Goal: Browse casually

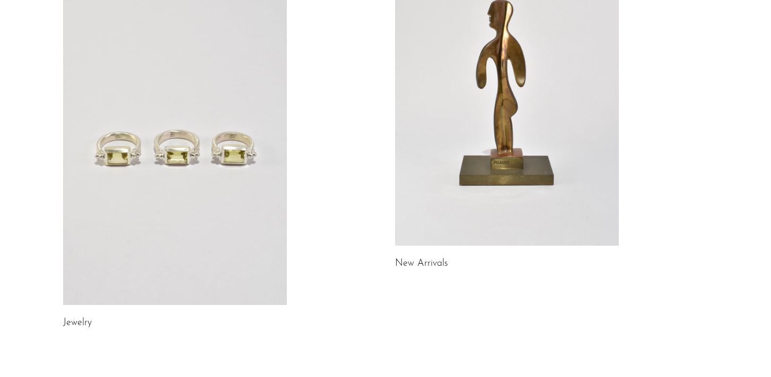
scroll to position [160, 0]
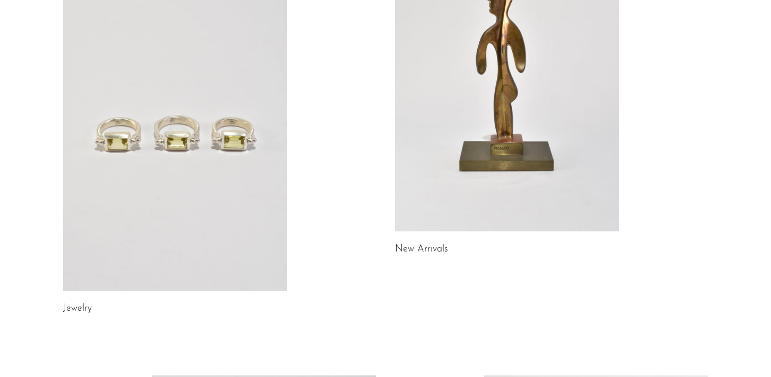
click at [178, 245] on link at bounding box center [175, 134] width 224 height 313
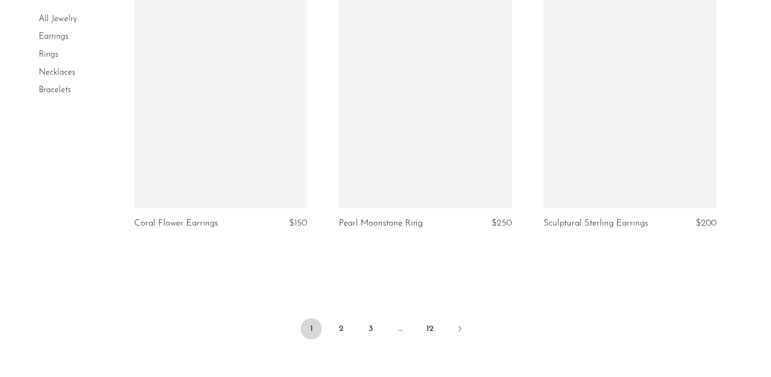
scroll to position [3425, 0]
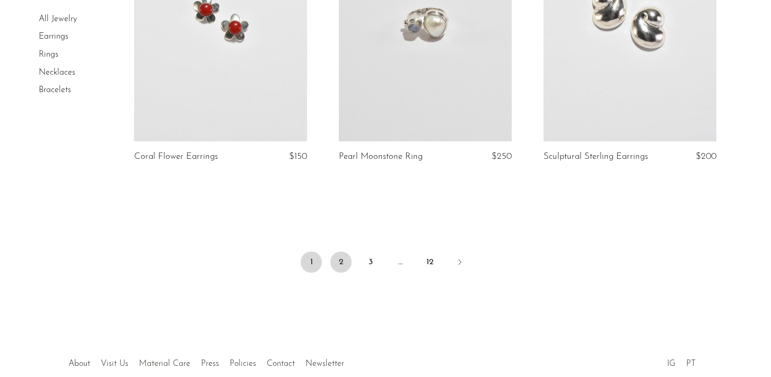
click at [331, 263] on link "2" at bounding box center [340, 262] width 21 height 21
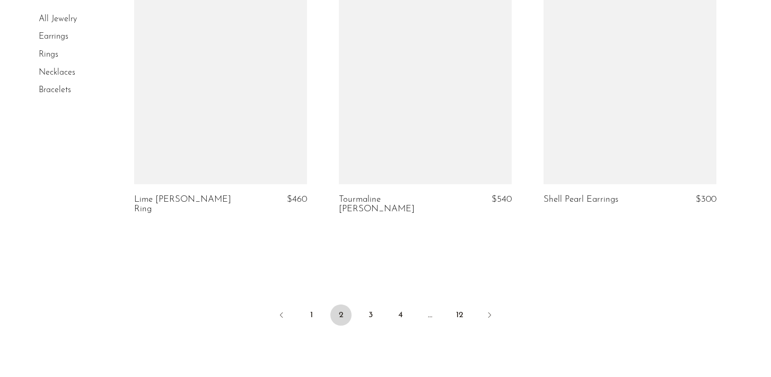
scroll to position [3381, 0]
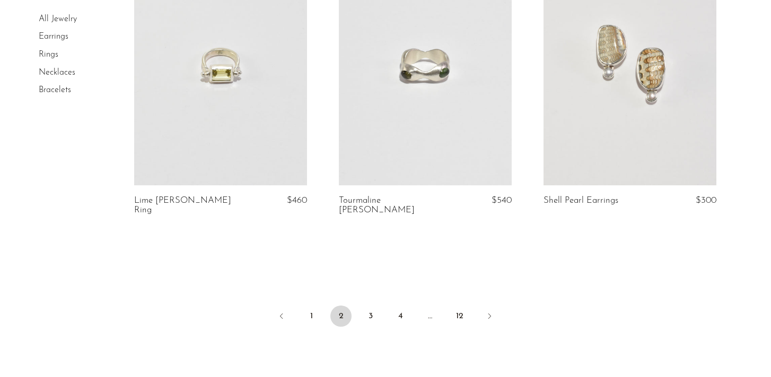
click at [50, 93] on link "Bracelets" at bounding box center [55, 90] width 32 height 8
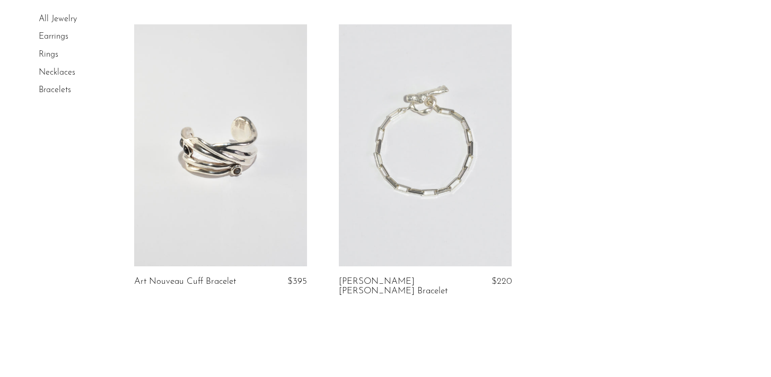
scroll to position [1229, 0]
click at [403, 226] on link at bounding box center [425, 144] width 173 height 242
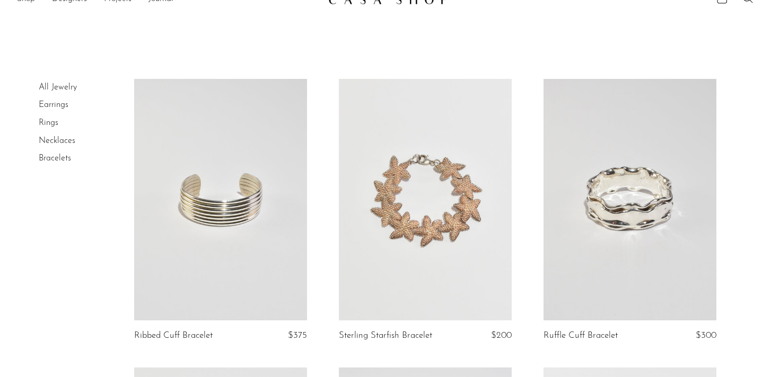
scroll to position [18, 0]
click at [49, 144] on link "Necklaces" at bounding box center [57, 141] width 37 height 8
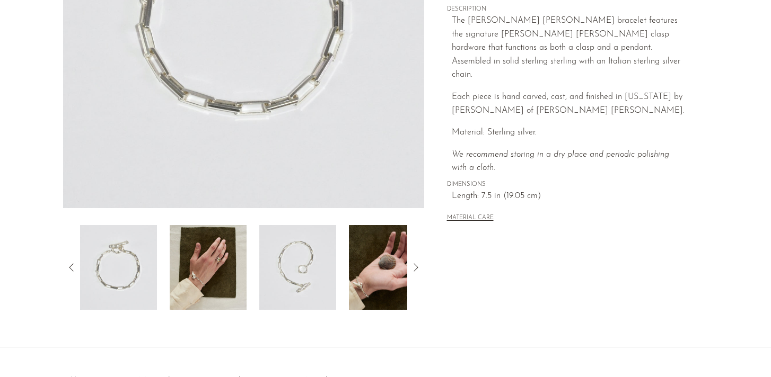
scroll to position [253, 0]
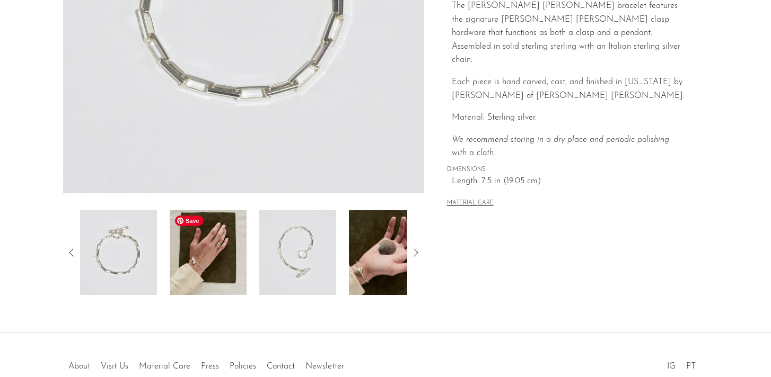
click at [191, 259] on img at bounding box center [208, 252] width 77 height 85
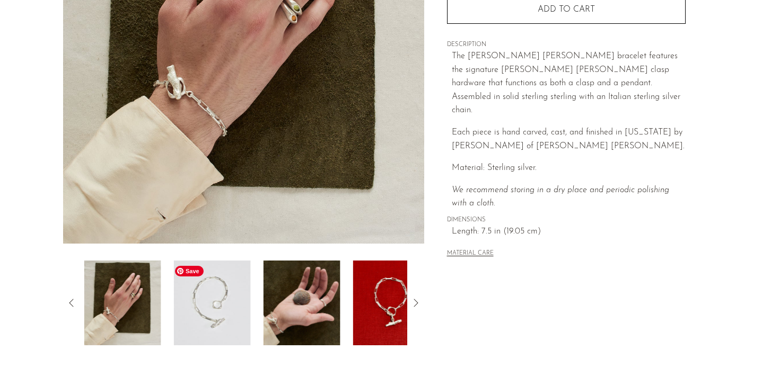
scroll to position [201, 0]
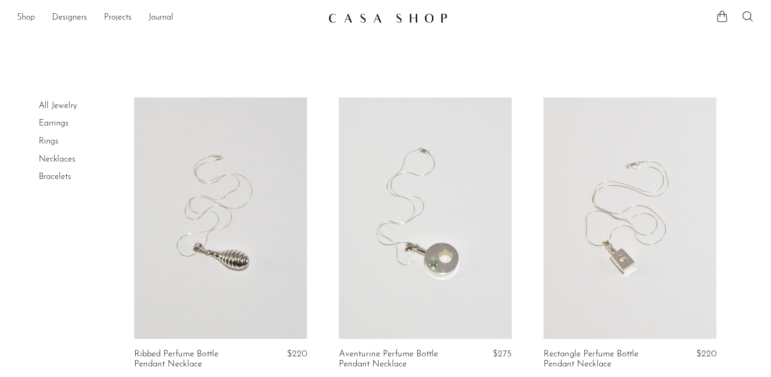
click at [30, 18] on link "Shop" at bounding box center [26, 18] width 18 height 14
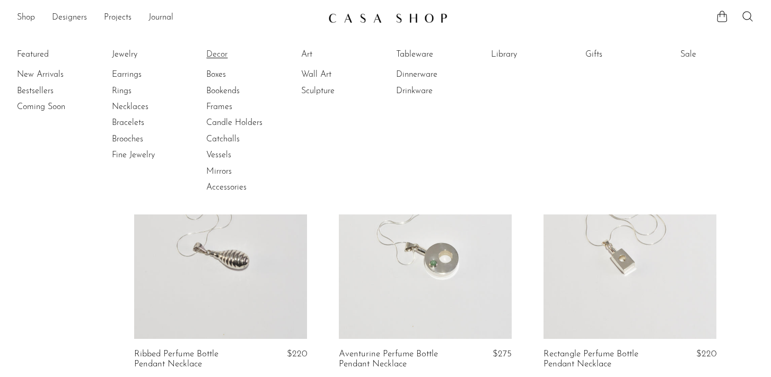
click at [216, 57] on link "Decor" at bounding box center [245, 55] width 79 height 12
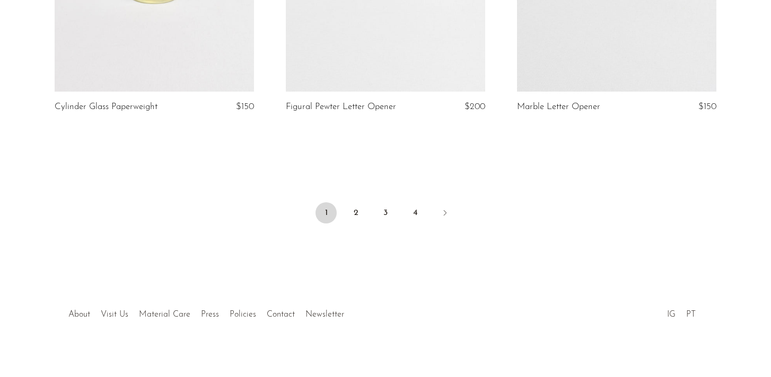
scroll to position [3917, 0]
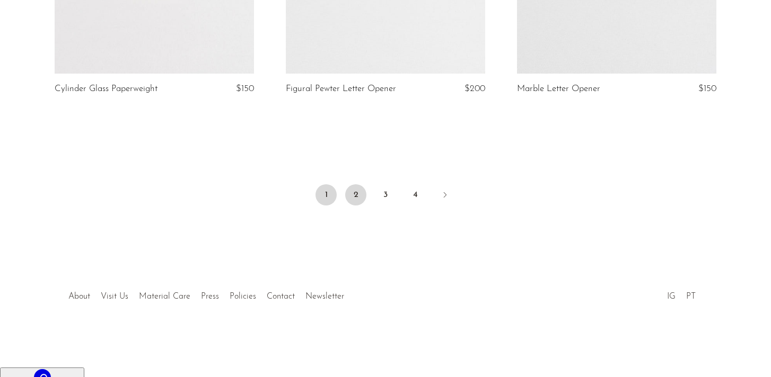
click at [356, 206] on link "2" at bounding box center [355, 194] width 21 height 21
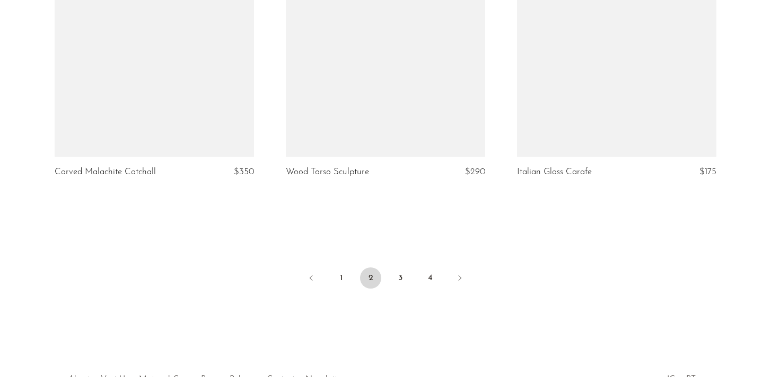
scroll to position [3878, 0]
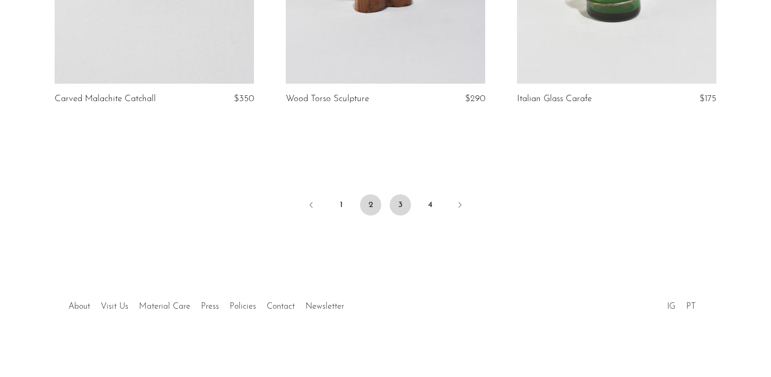
click at [399, 206] on link "3" at bounding box center [400, 204] width 21 height 21
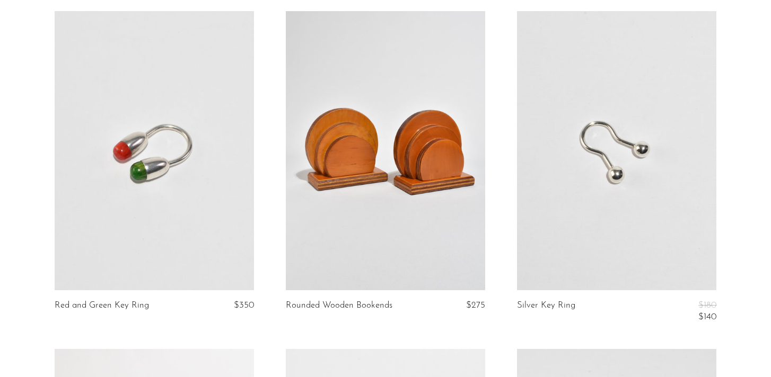
scroll to position [3330, 0]
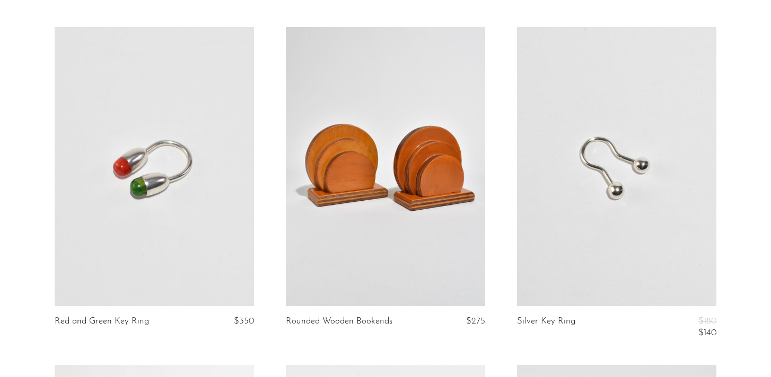
click at [590, 254] on link at bounding box center [616, 166] width 199 height 279
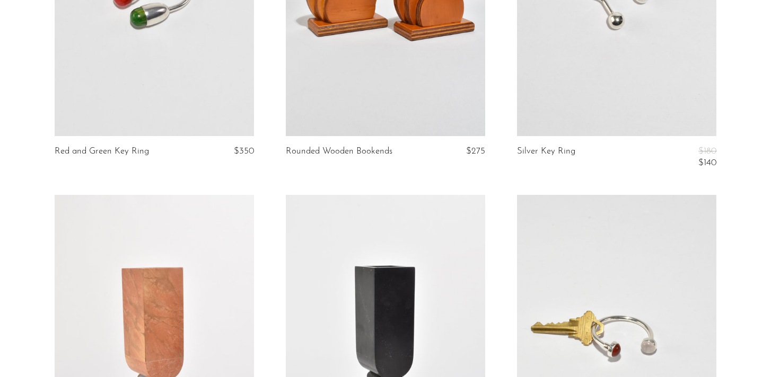
scroll to position [3434, 0]
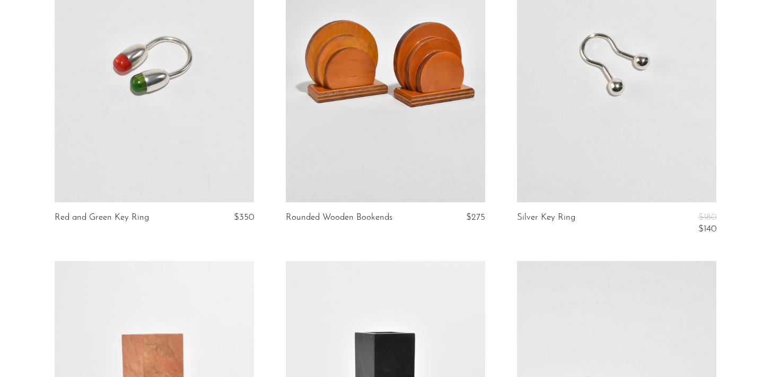
click at [153, 91] on link at bounding box center [154, 62] width 199 height 279
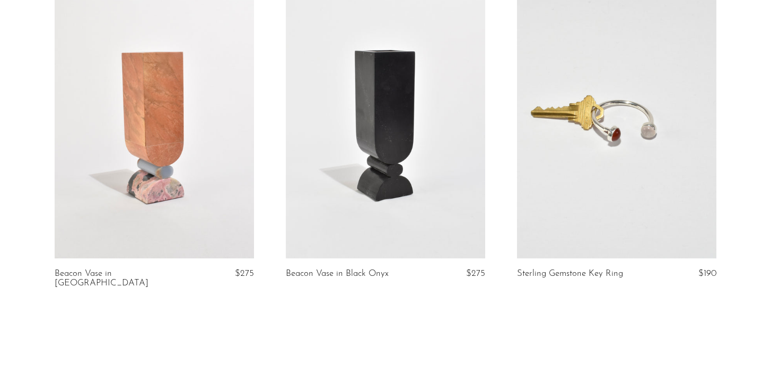
scroll to position [3900, 0]
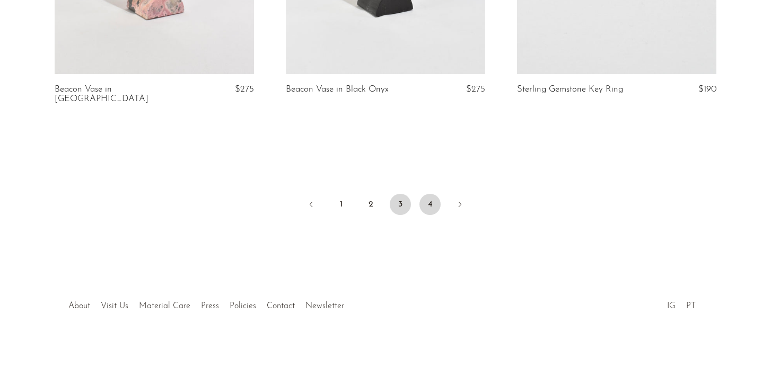
click at [431, 208] on link "4" at bounding box center [429, 204] width 21 height 21
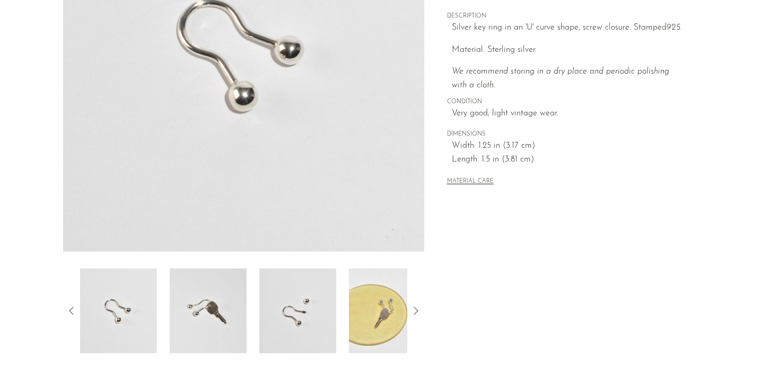
scroll to position [304, 0]
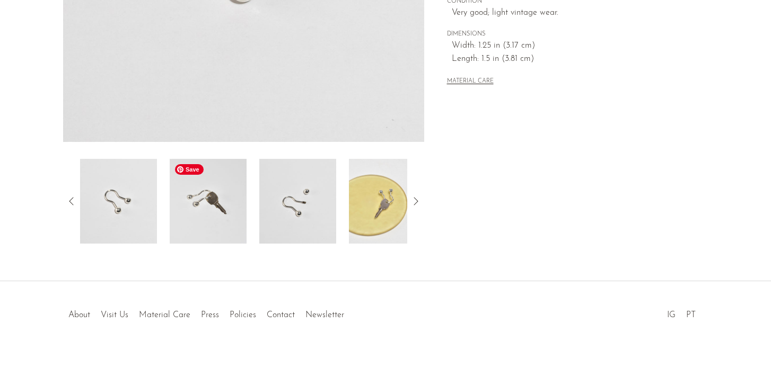
click at [242, 191] on img at bounding box center [208, 201] width 77 height 85
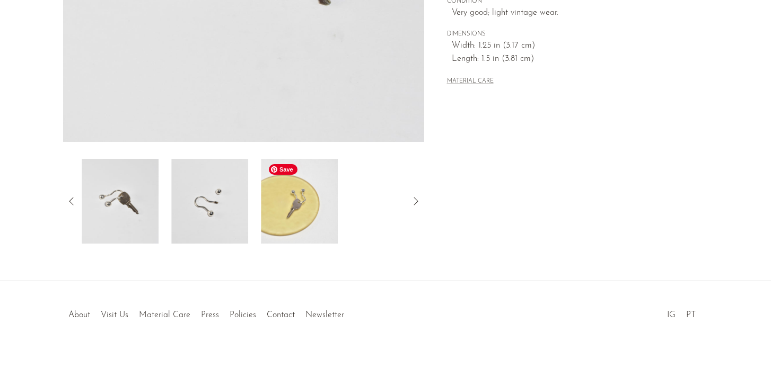
click at [282, 200] on img at bounding box center [299, 201] width 77 height 85
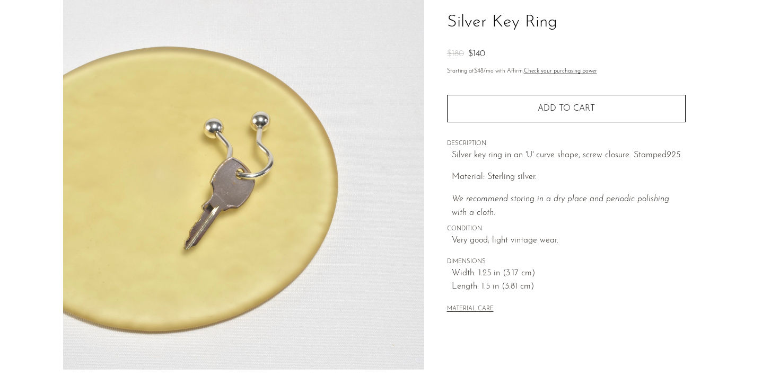
scroll to position [70, 0]
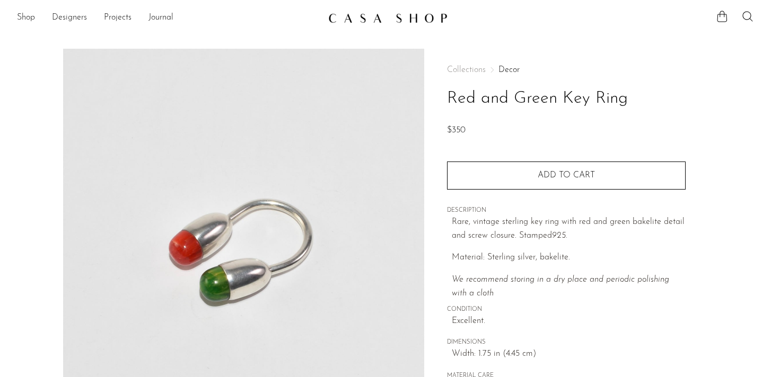
scroll to position [222, 0]
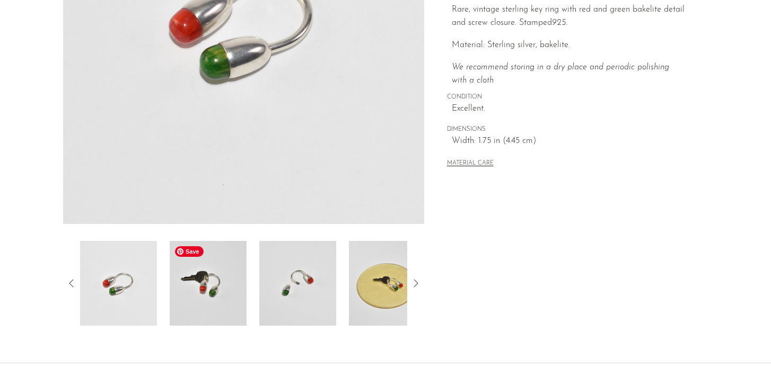
click at [216, 295] on img at bounding box center [208, 283] width 77 height 85
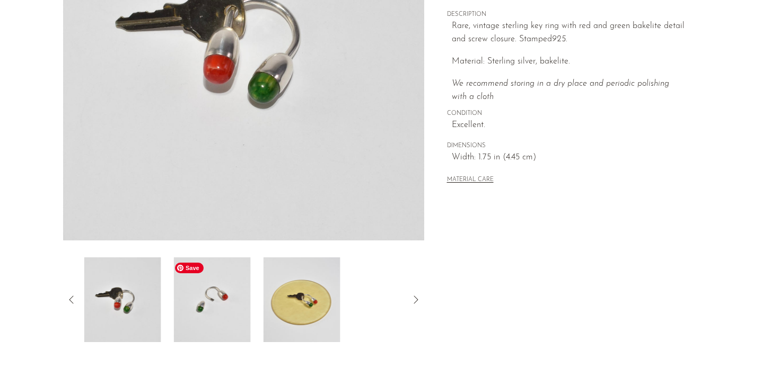
scroll to position [199, 0]
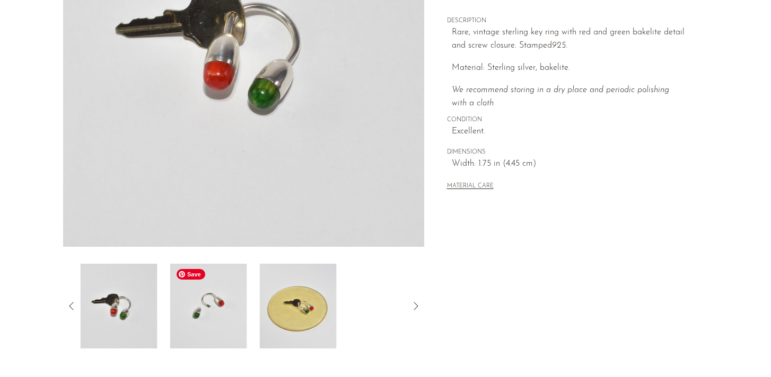
click at [214, 311] on img at bounding box center [208, 306] width 77 height 85
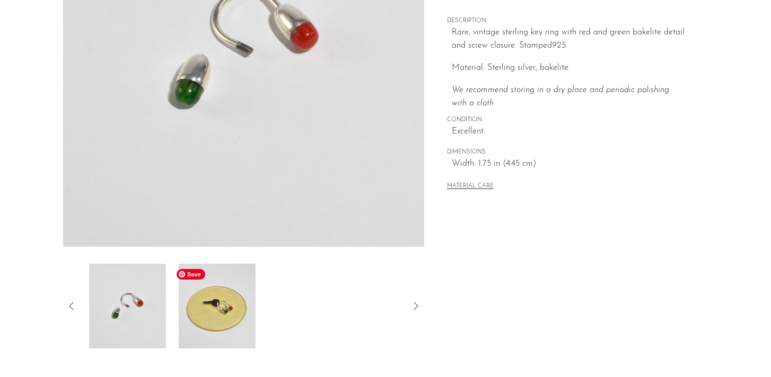
click at [214, 309] on img at bounding box center [217, 306] width 77 height 85
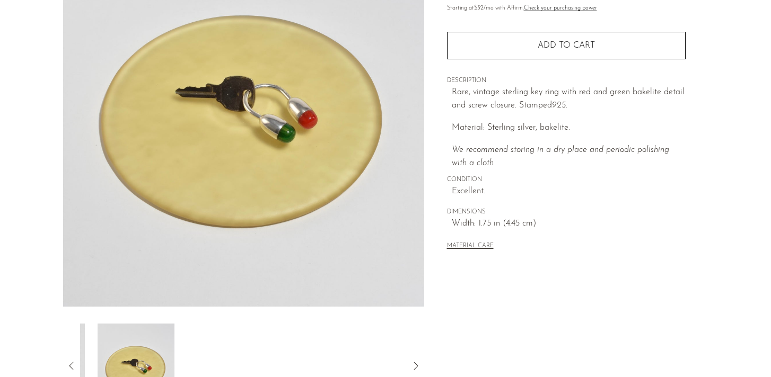
scroll to position [65, 0]
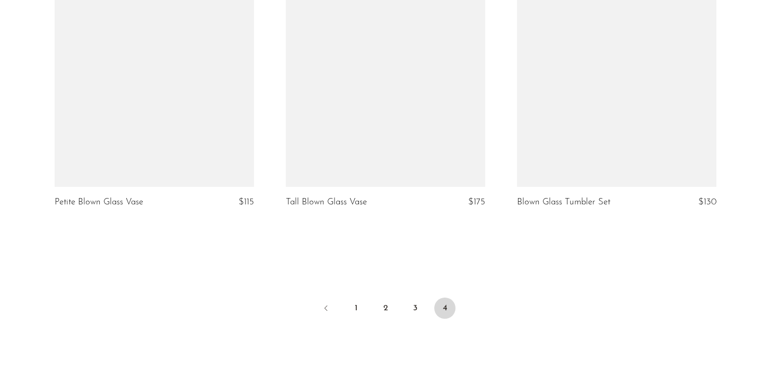
scroll to position [2293, 0]
